Goal: Transaction & Acquisition: Download file/media

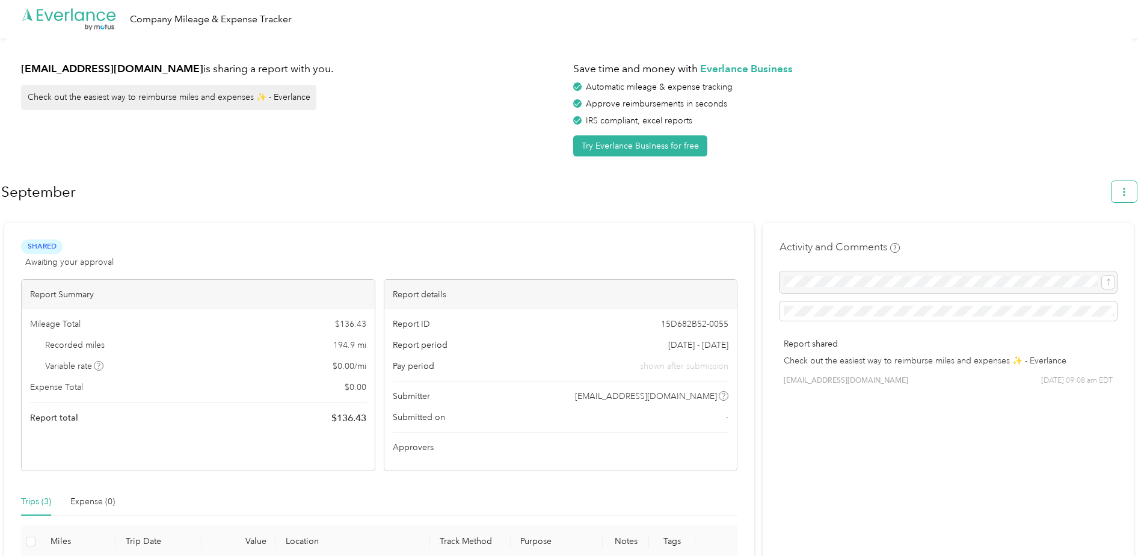
click at [1136, 199] on button "button" at bounding box center [1123, 191] width 25 height 21
click at [1103, 242] on span "Download" at bounding box center [1096, 248] width 40 height 13
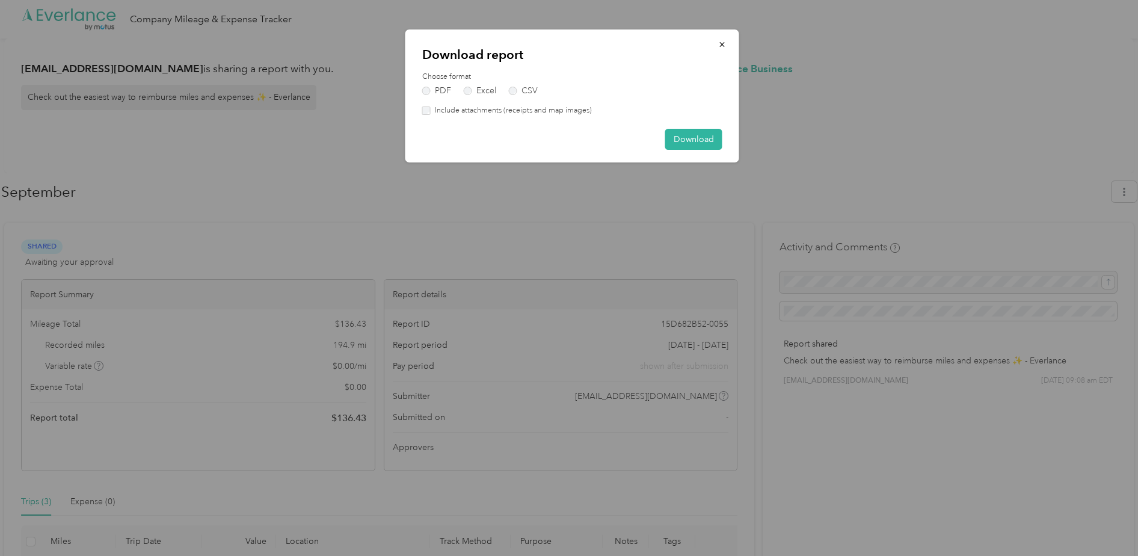
click at [694, 124] on div "Download report Choose format PDF Excel CSV Include attachments (receipts and m…" at bounding box center [572, 95] width 334 height 133
drag, startPoint x: 694, startPoint y: 124, endPoint x: 700, endPoint y: 144, distance: 21.3
click at [700, 144] on button "Download" at bounding box center [693, 139] width 57 height 21
